Goal: Task Accomplishment & Management: Manage account settings

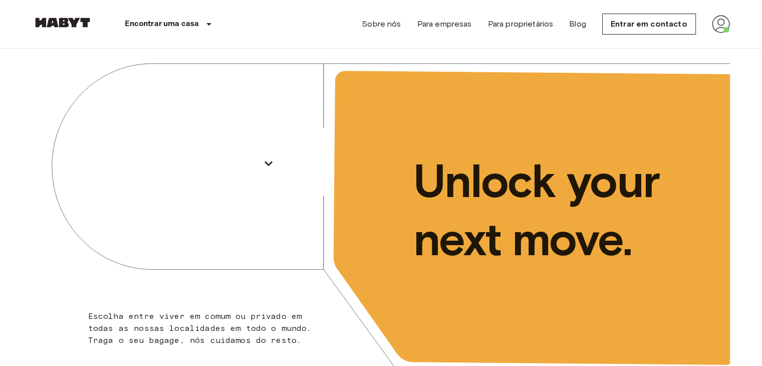
click at [722, 24] on img at bounding box center [721, 24] width 18 height 18
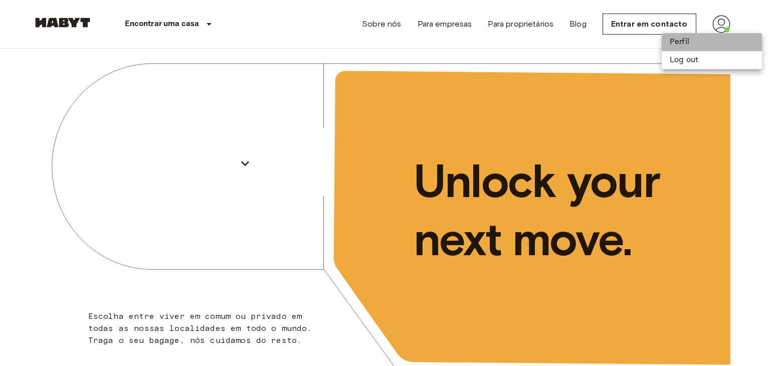
click at [706, 41] on li "Perfil" at bounding box center [711, 42] width 100 height 18
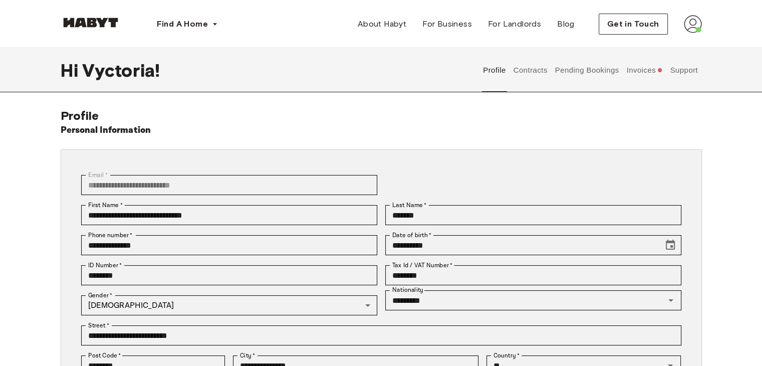
click at [655, 75] on button "Invoices" at bounding box center [644, 70] width 39 height 44
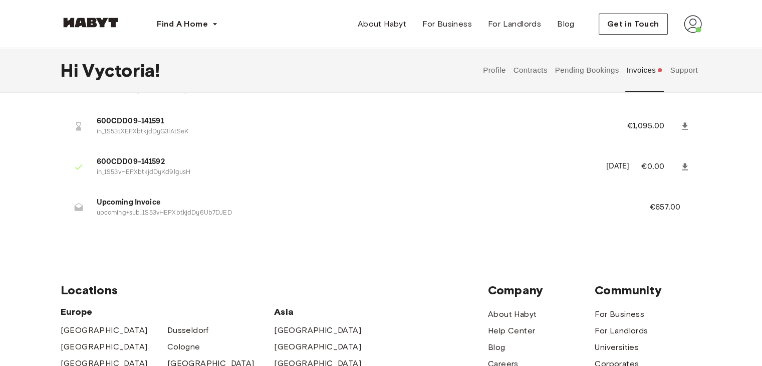
scroll to position [16, 0]
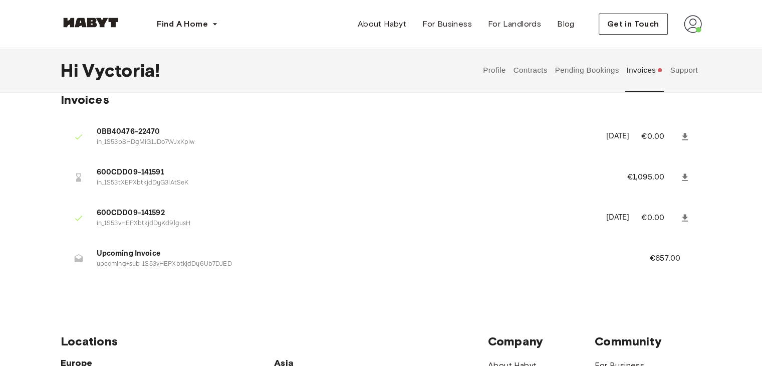
click at [527, 73] on button "Contracts" at bounding box center [530, 70] width 37 height 44
